Goal: Navigation & Orientation: Find specific page/section

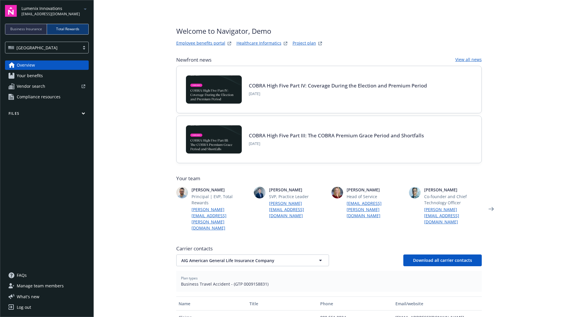
click at [35, 26] on span "Business Insurance" at bounding box center [26, 28] width 32 height 5
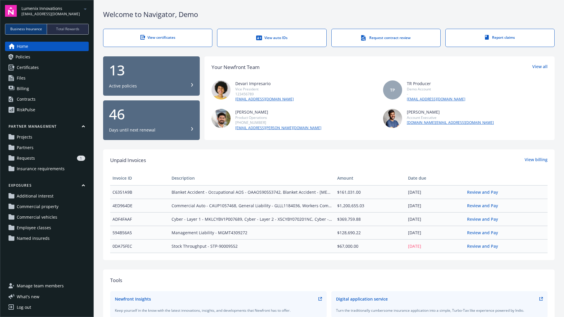
click at [84, 9] on icon "arrowDropDown" at bounding box center [85, 9] width 7 height 7
click at [57, 36] on span "Lumenix Innovations" at bounding box center [47, 35] width 47 height 12
click at [84, 10] on icon "arrowDropDown" at bounding box center [85, 9] width 7 height 7
click at [30, 100] on div "Contracts" at bounding box center [26, 99] width 19 height 9
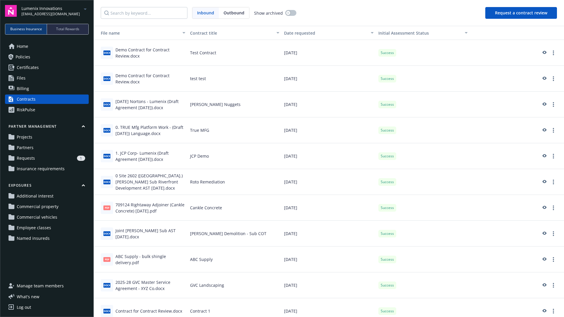
click at [26, 46] on span "Home" at bounding box center [22, 46] width 11 height 9
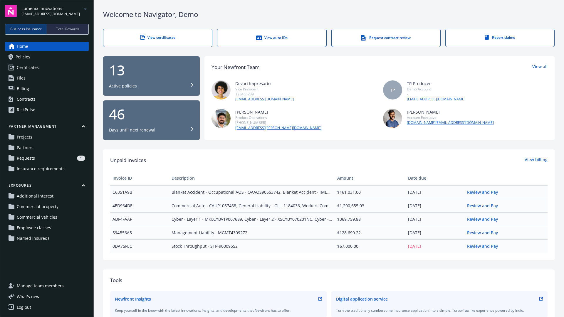
click at [84, 10] on icon "arrowDropDown" at bounding box center [85, 9] width 7 height 7
click at [44, 50] on span "NewComp Systems Inc." at bounding box center [47, 47] width 47 height 12
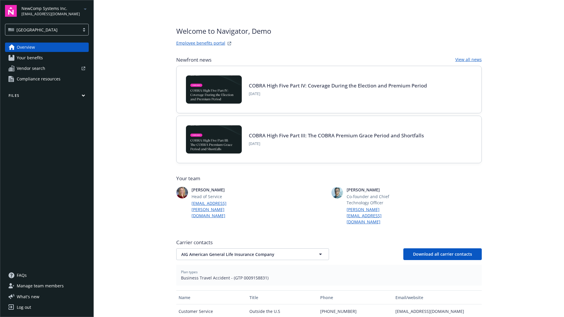
click at [83, 8] on icon "arrowDropDown" at bounding box center [85, 9] width 7 height 7
click at [49, 34] on span "Lumenix Innovations" at bounding box center [47, 35] width 47 height 12
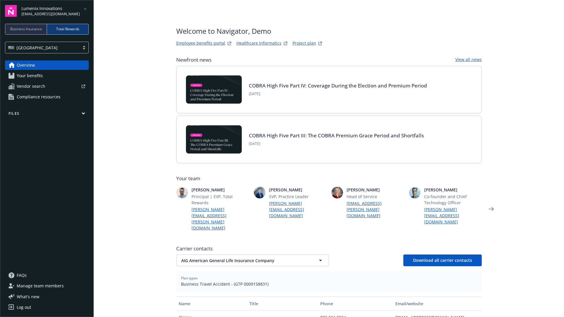
click at [27, 307] on div "Log out" at bounding box center [24, 307] width 14 height 9
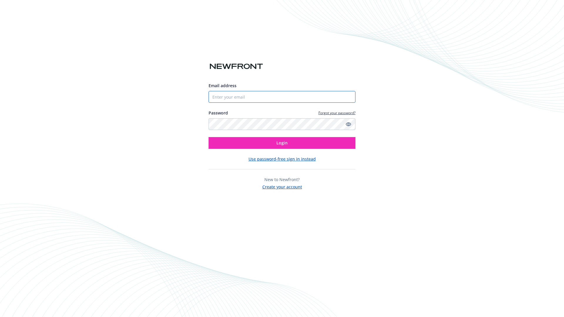
click at [238, 99] on input "Email address" at bounding box center [282, 97] width 147 height 12
paste input "biproducer.demo@newfront.com"
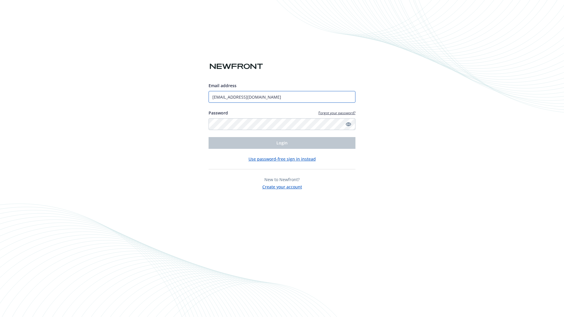
type input "biproducer.demo@newfront.com"
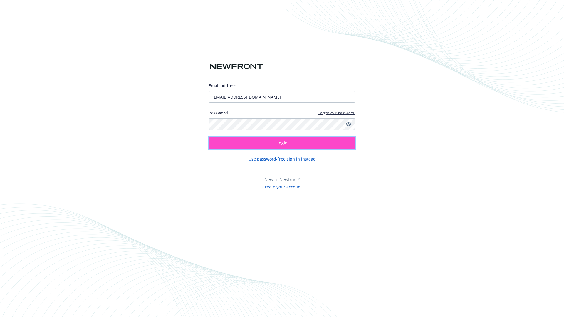
click at [275, 146] on button "Login" at bounding box center [282, 143] width 147 height 12
